Goal: Find specific page/section: Find specific page/section

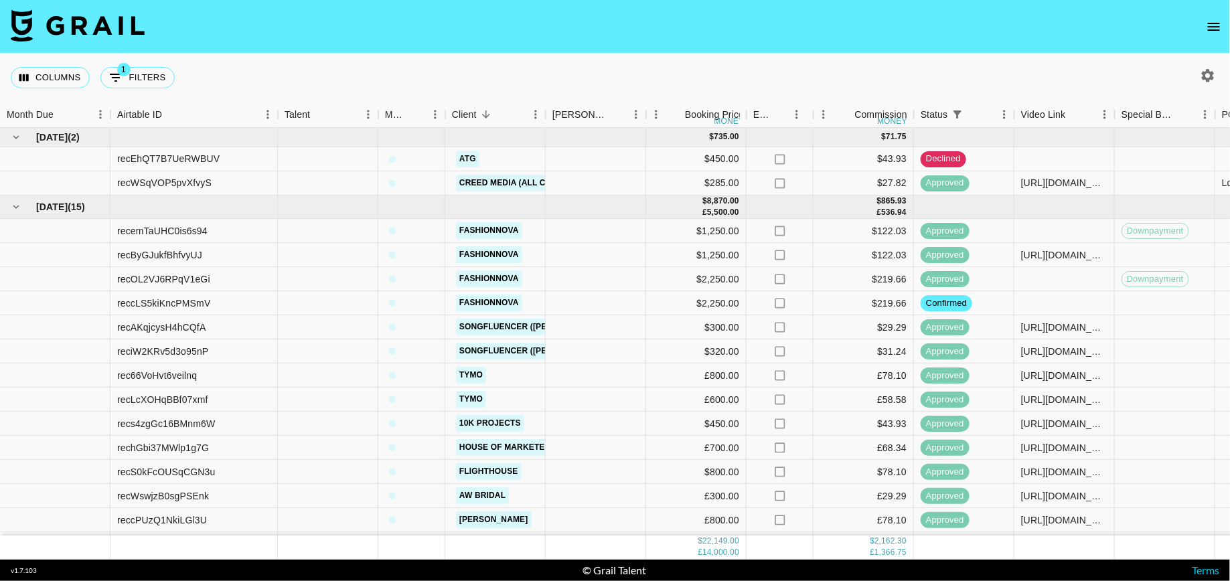
click at [1203, 26] on button "open drawer" at bounding box center [1213, 26] width 27 height 27
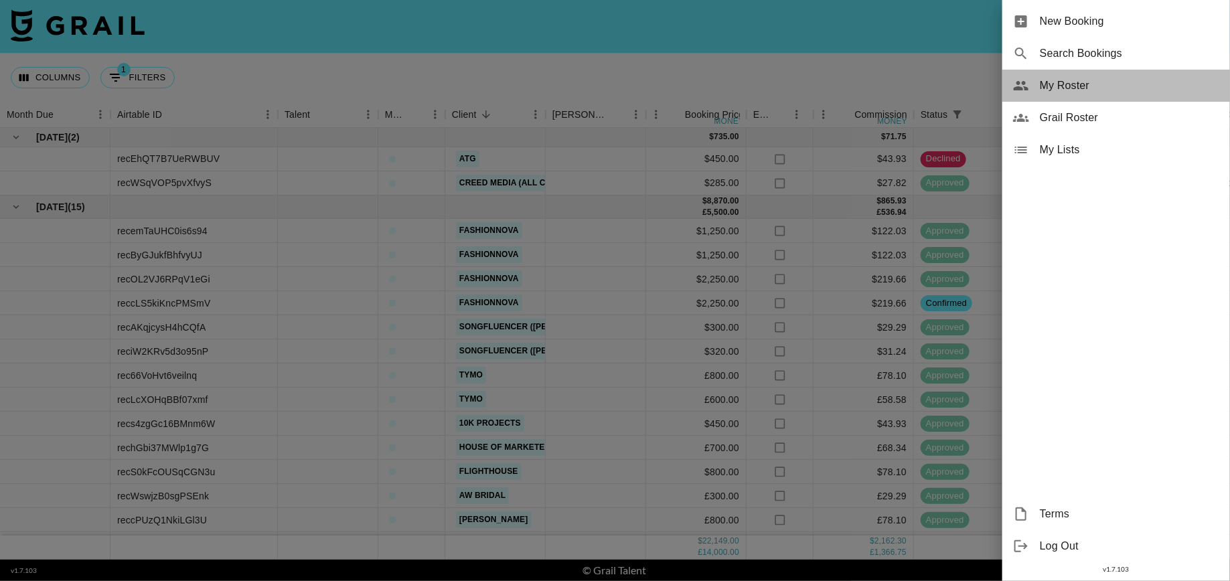
click at [1066, 89] on span "My Roster" at bounding box center [1129, 86] width 179 height 16
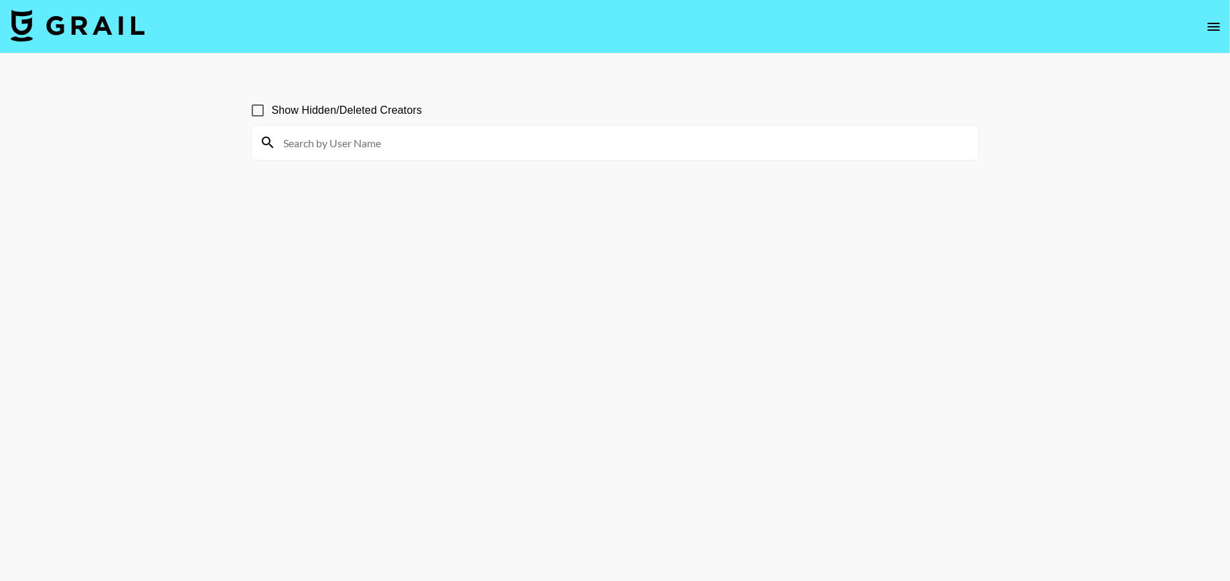
click at [1215, 22] on icon "open drawer" at bounding box center [1214, 27] width 16 height 16
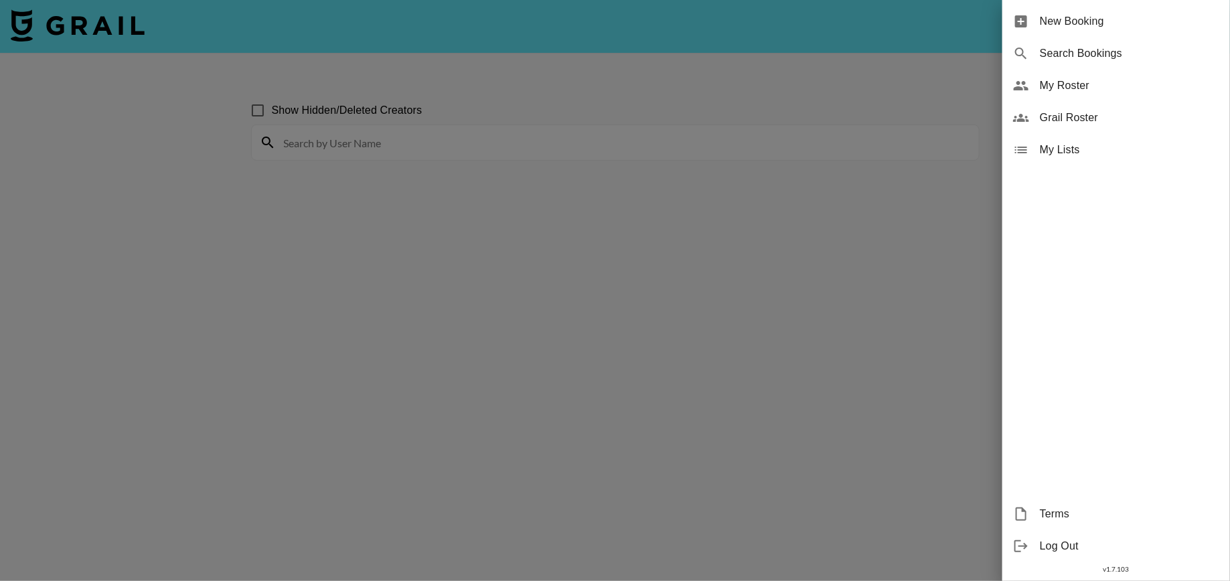
click at [272, 104] on div at bounding box center [615, 290] width 1230 height 581
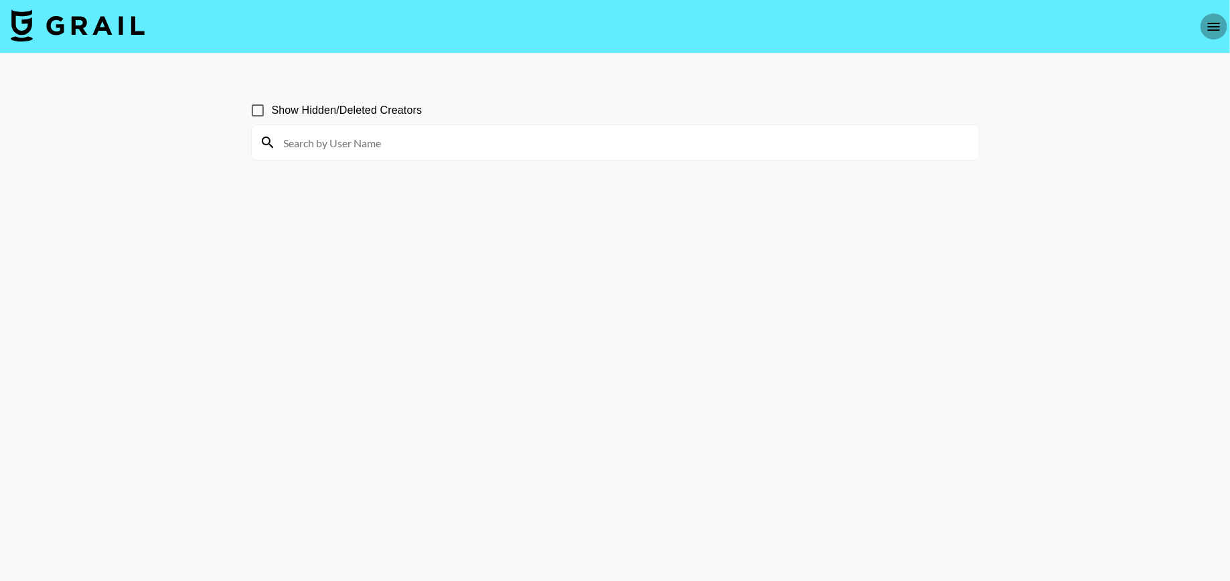
click at [1210, 21] on icon "open drawer" at bounding box center [1214, 27] width 16 height 16
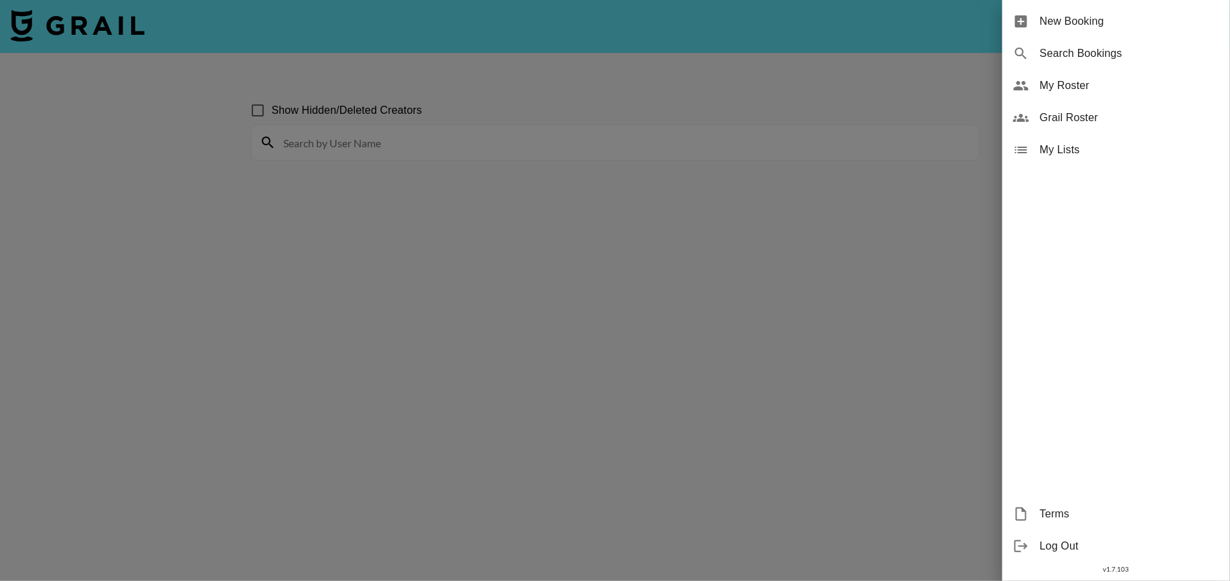
click at [1058, 119] on span "Grail Roster" at bounding box center [1129, 118] width 179 height 16
click at [637, 144] on div at bounding box center [615, 290] width 1230 height 581
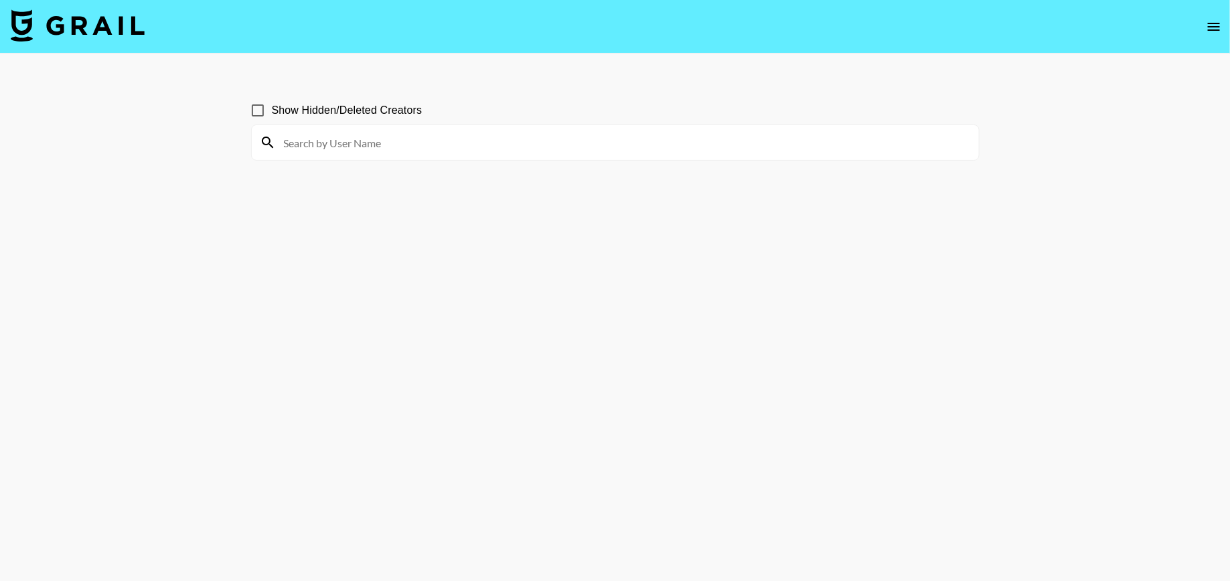
click at [619, 144] on input at bounding box center [623, 142] width 695 height 21
type input "mia"
click at [1202, 36] on nav at bounding box center [615, 27] width 1230 height 54
click at [1207, 29] on icon "open drawer" at bounding box center [1214, 27] width 16 height 16
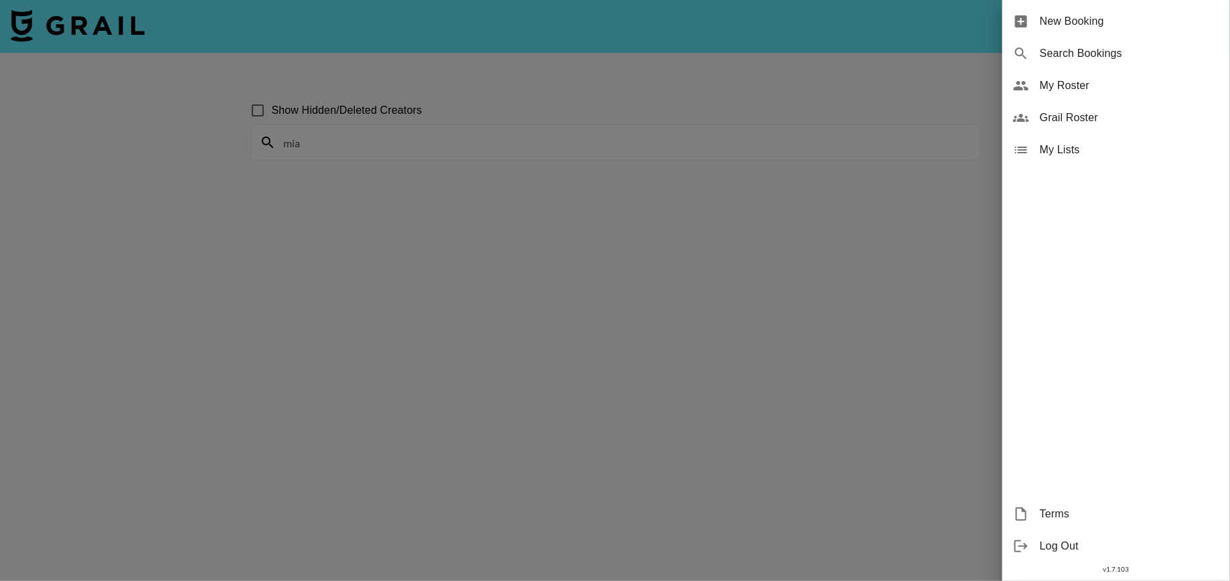
click at [1064, 18] on span "New Booking" at bounding box center [1129, 21] width 179 height 16
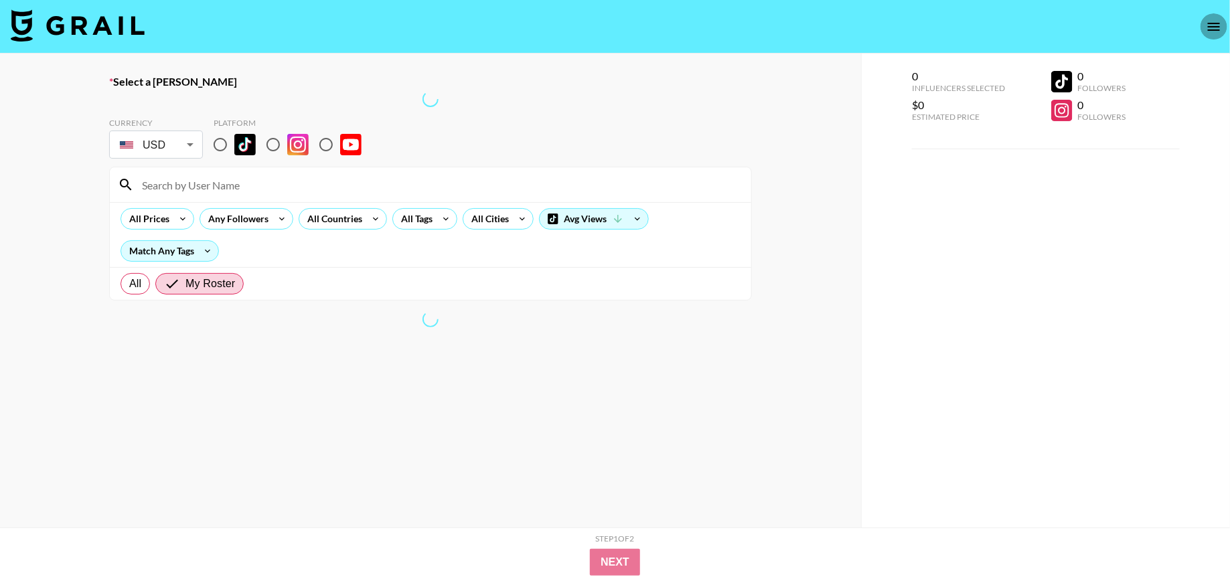
click at [1218, 19] on icon "open drawer" at bounding box center [1214, 27] width 16 height 16
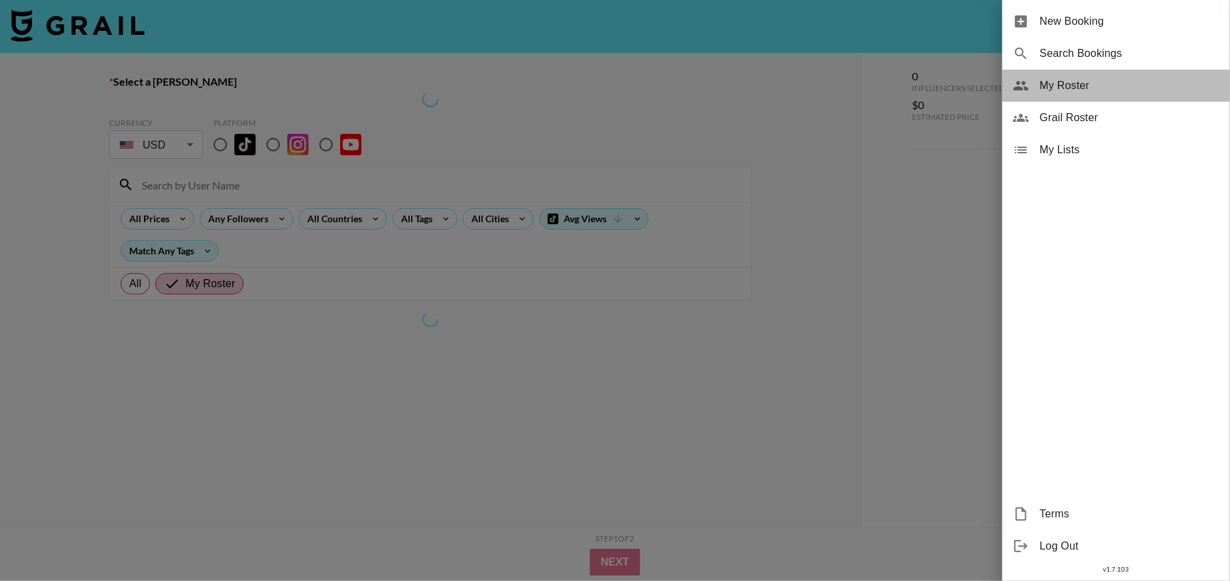
click at [1078, 88] on span "My Roster" at bounding box center [1129, 86] width 179 height 16
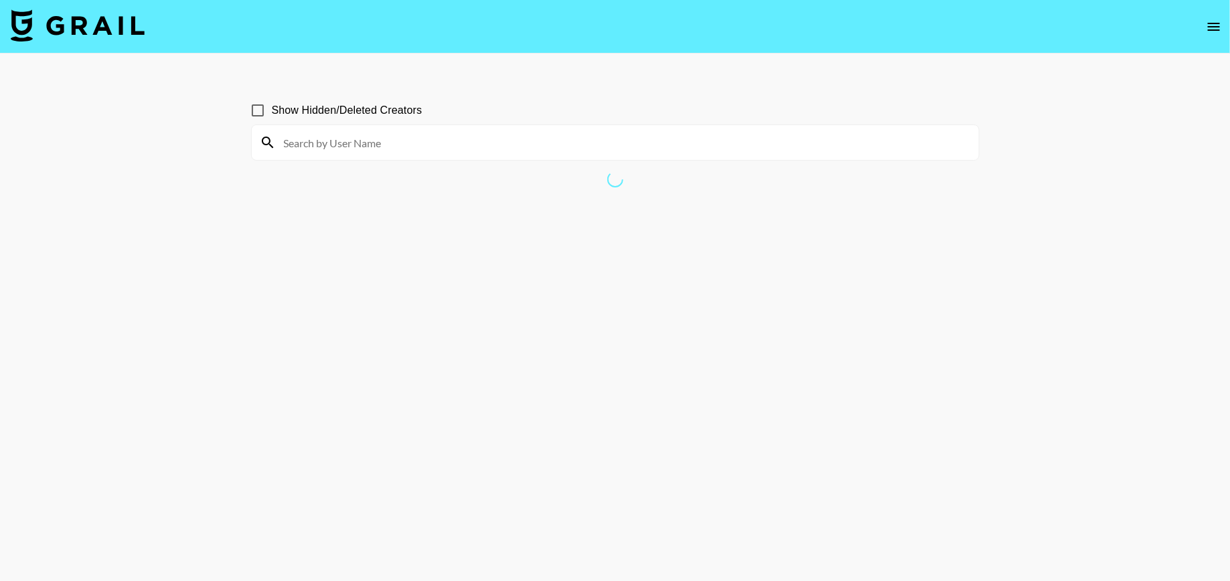
click at [79, 22] on img at bounding box center [78, 25] width 134 height 32
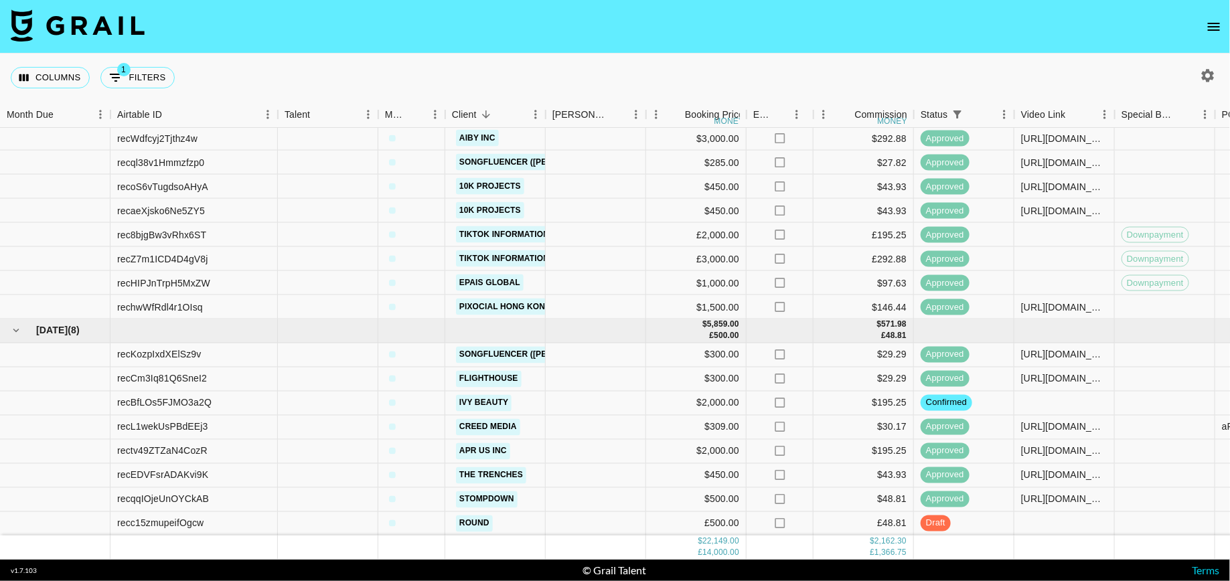
scroll to position [501, 0]
click at [1209, 33] on icon "open drawer" at bounding box center [1214, 27] width 16 height 16
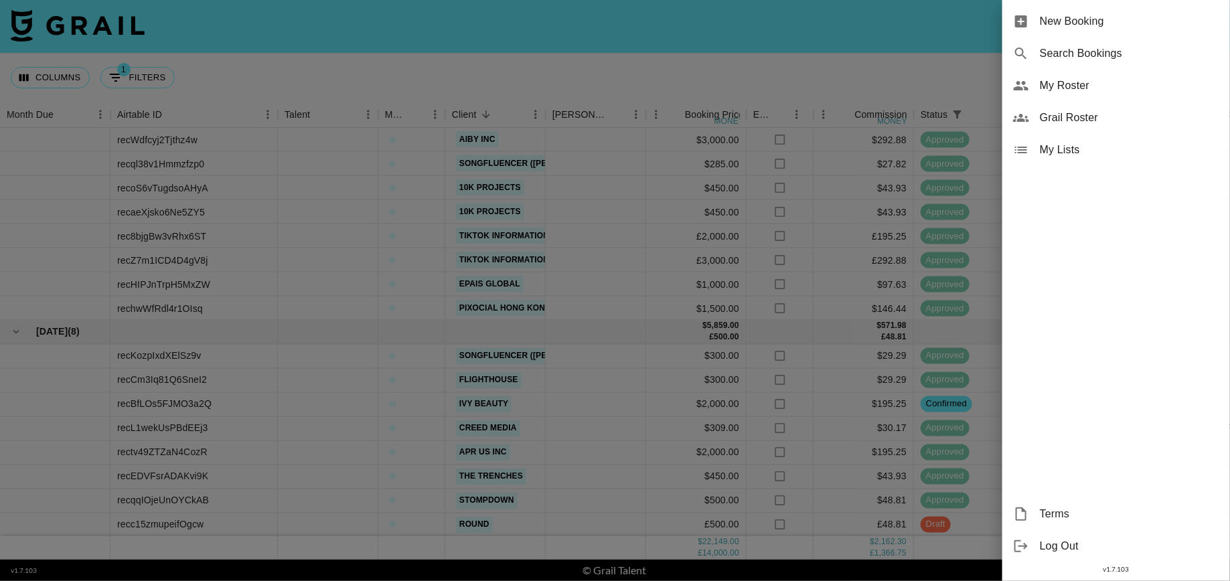
click at [856, 88] on div at bounding box center [615, 290] width 1230 height 581
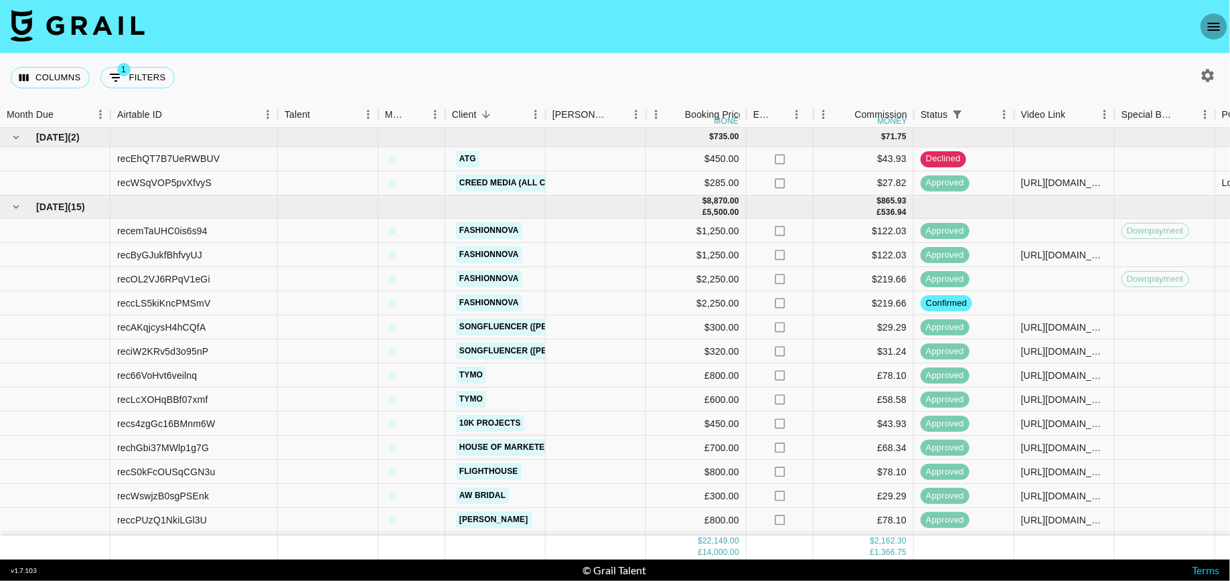
click at [1217, 25] on icon "open drawer" at bounding box center [1214, 27] width 16 height 16
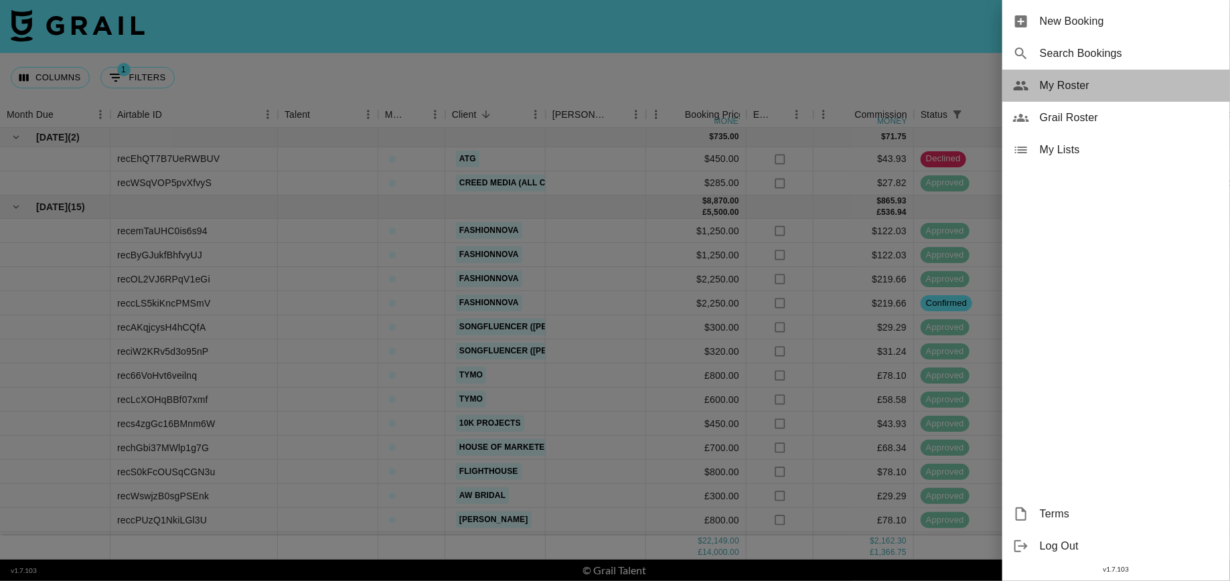
click at [1085, 86] on span "My Roster" at bounding box center [1129, 86] width 179 height 16
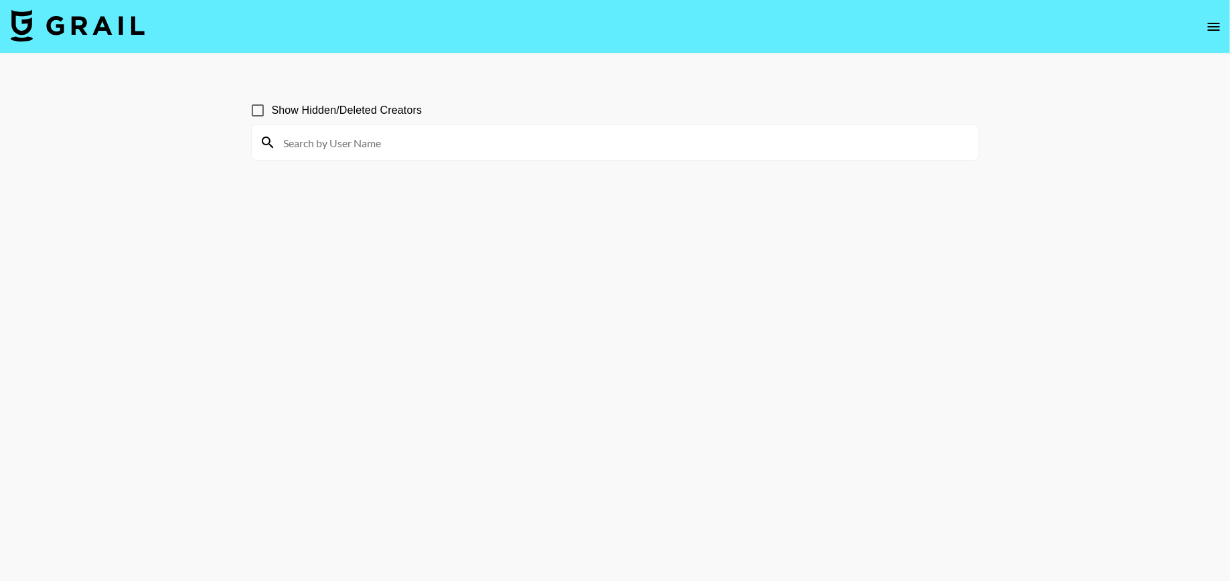
click at [811, 154] on div at bounding box center [615, 142] width 727 height 35
click at [548, 168] on section "Show Hidden/Deleted Creators" at bounding box center [615, 323] width 728 height 474
click at [527, 147] on input at bounding box center [623, 142] width 695 height 21
type input "mia"
click at [106, 37] on img at bounding box center [78, 25] width 134 height 32
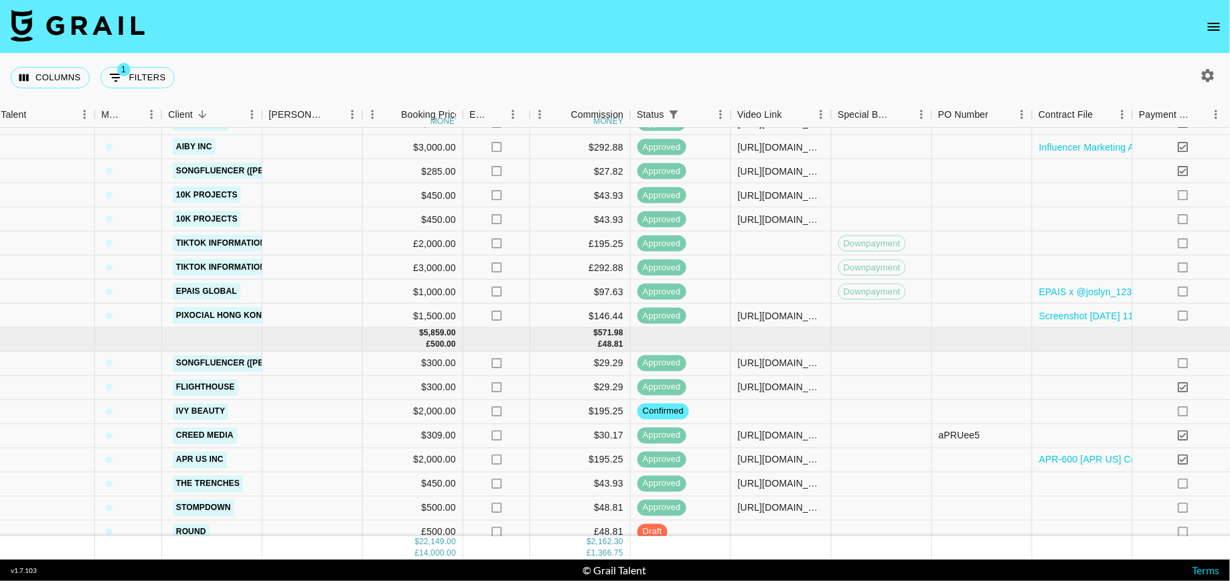
scroll to position [499, 283]
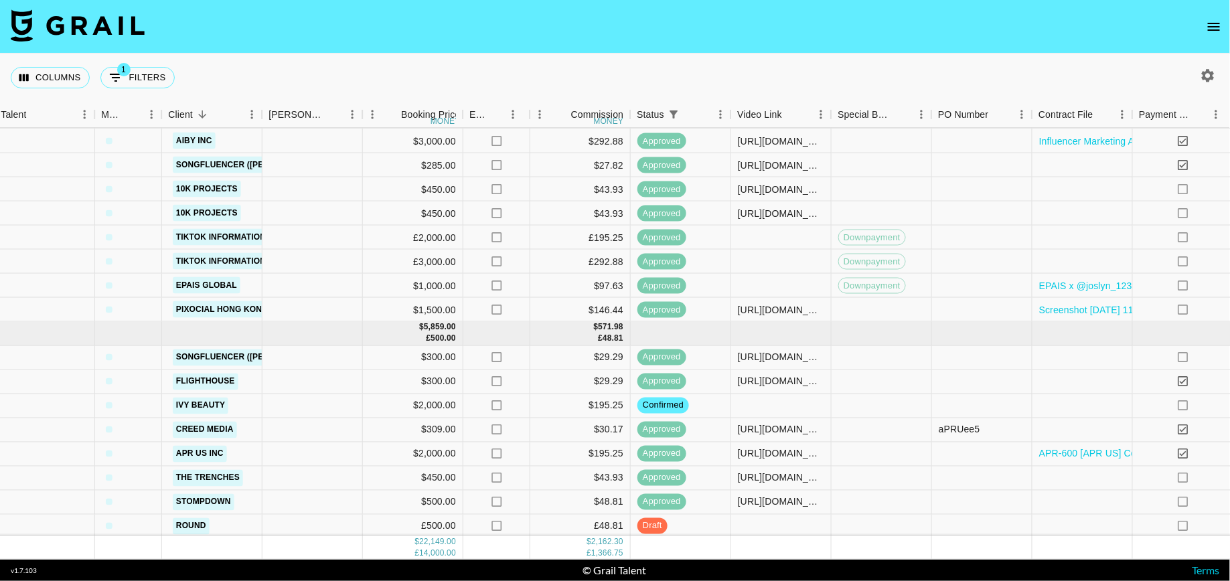
click at [1216, 30] on icon "open drawer" at bounding box center [1214, 27] width 16 height 16
